Goal: Task Accomplishment & Management: Manage account settings

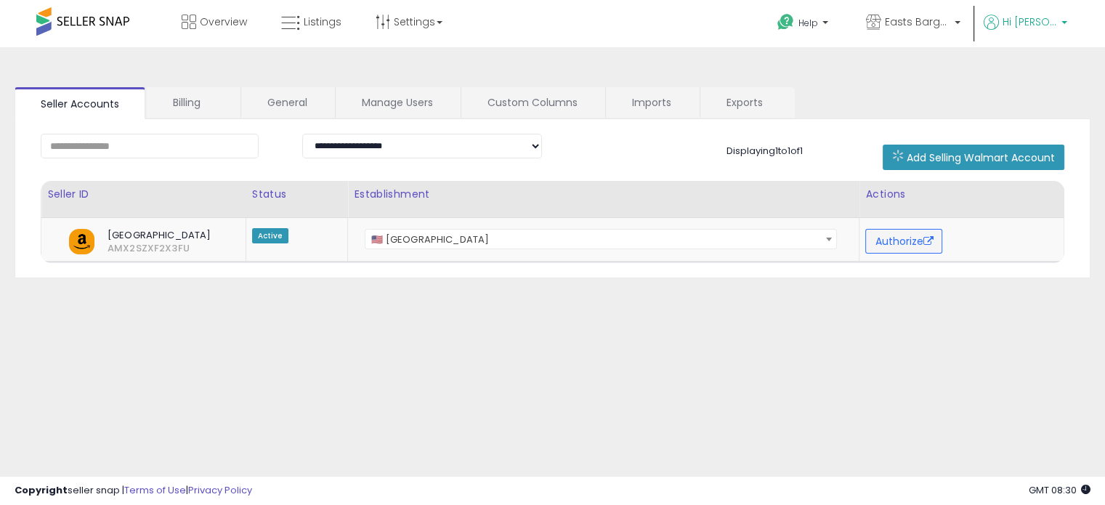
click at [1026, 25] on span "Hi [PERSON_NAME]" at bounding box center [1029, 22] width 54 height 15
click at [1030, 78] on link "Account" at bounding box center [1034, 77] width 39 height 14
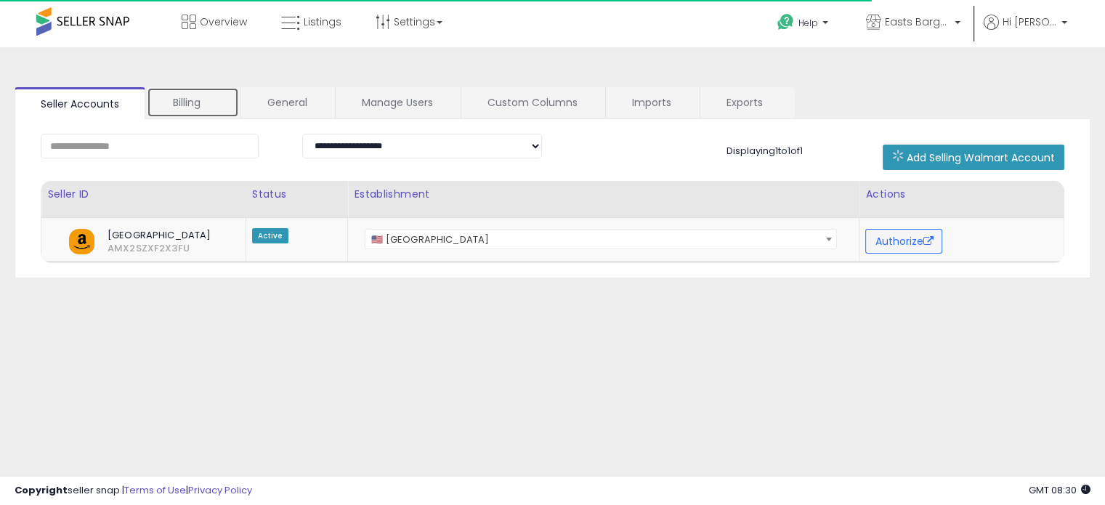
click at [211, 106] on link "Billing" at bounding box center [193, 102] width 92 height 31
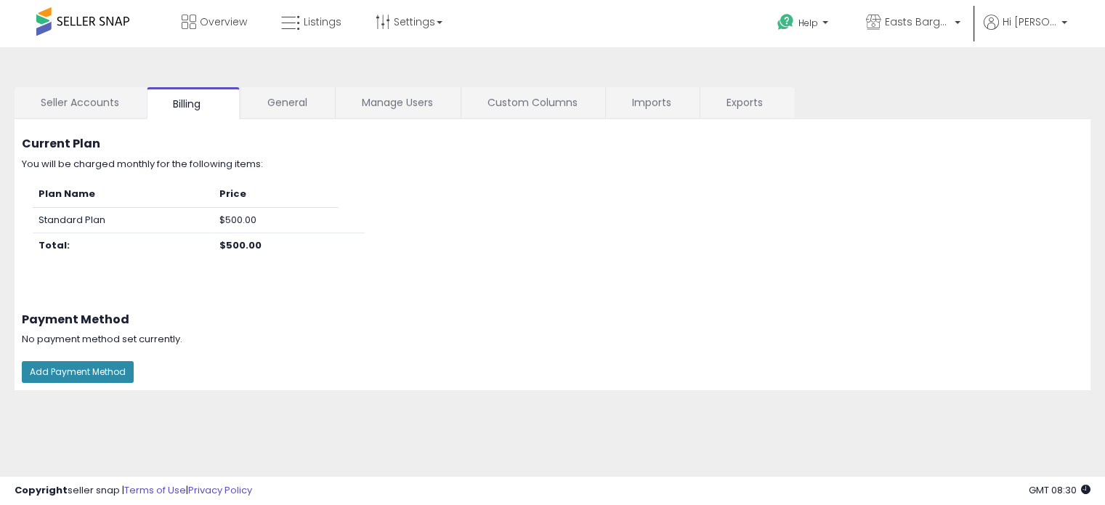
click at [112, 378] on button "Add Payment Method" at bounding box center [78, 372] width 112 height 22
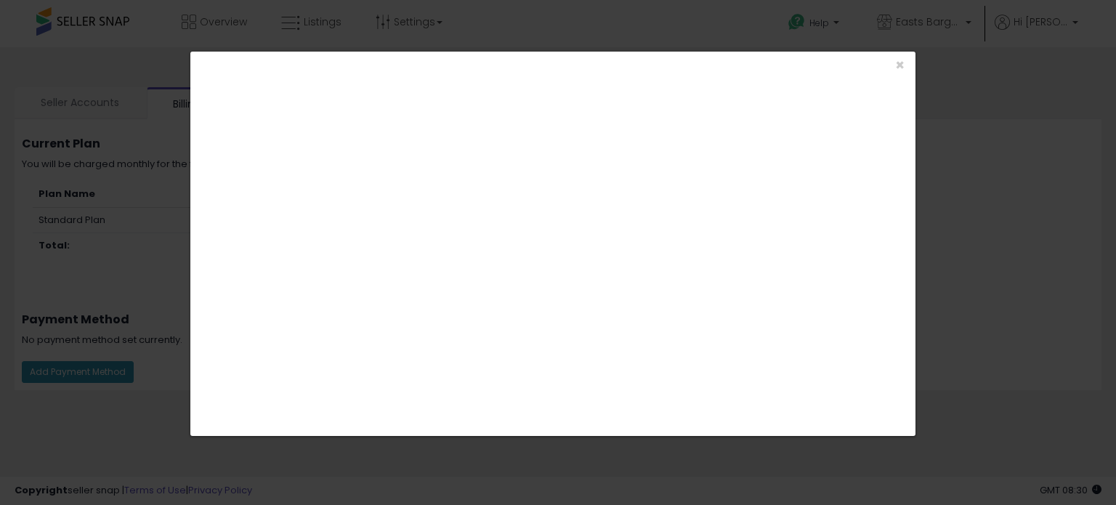
click at [947, 78] on div "× Close" at bounding box center [558, 252] width 1116 height 505
